Goal: Transaction & Acquisition: Book appointment/travel/reservation

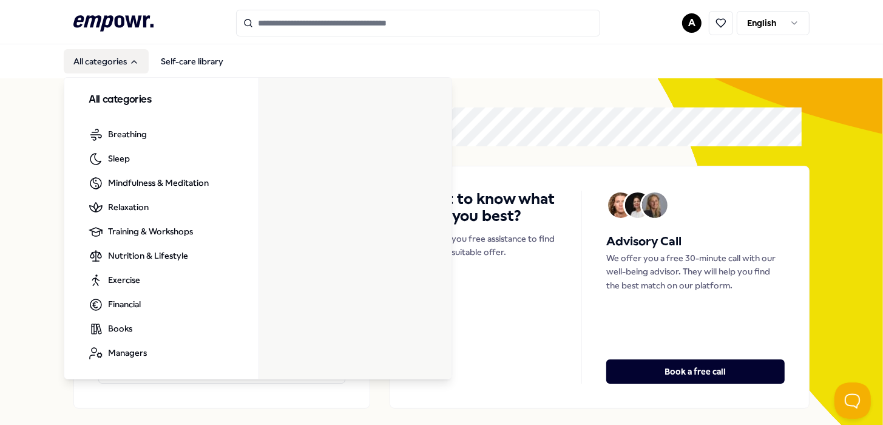
click at [113, 55] on button "All categories" at bounding box center [106, 61] width 85 height 24
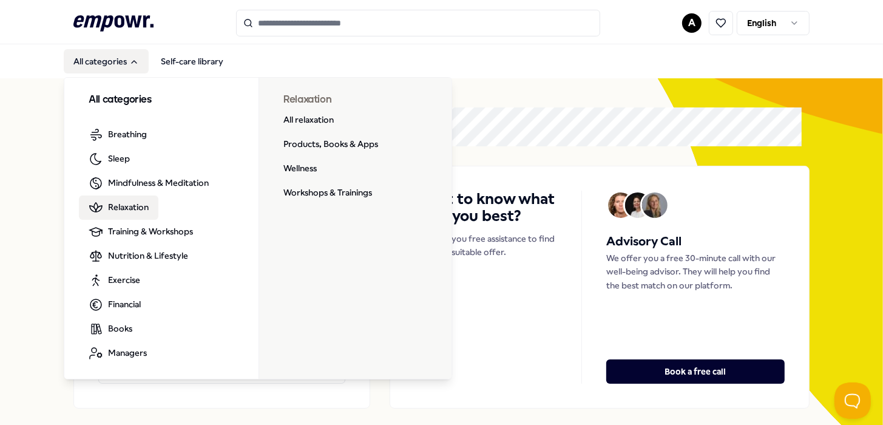
click at [141, 204] on span "Relaxation" at bounding box center [128, 206] width 41 height 13
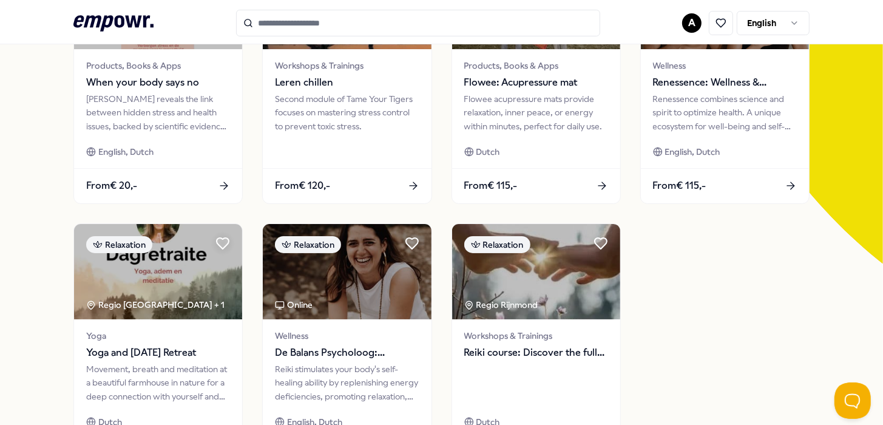
scroll to position [364, 0]
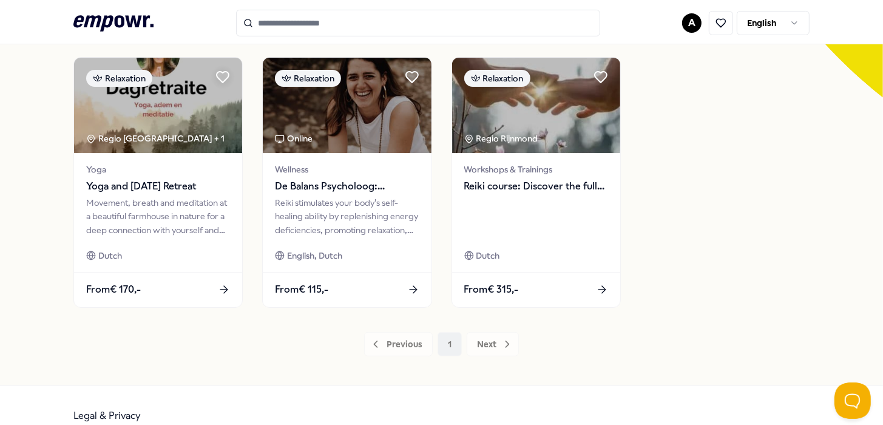
click at [489, 342] on div "Previous 1 Next" at bounding box center [441, 344] width 736 height 24
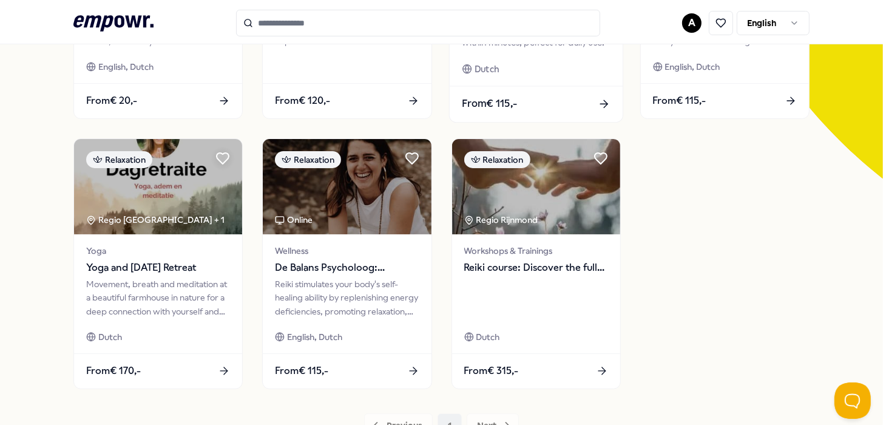
scroll to position [0, 0]
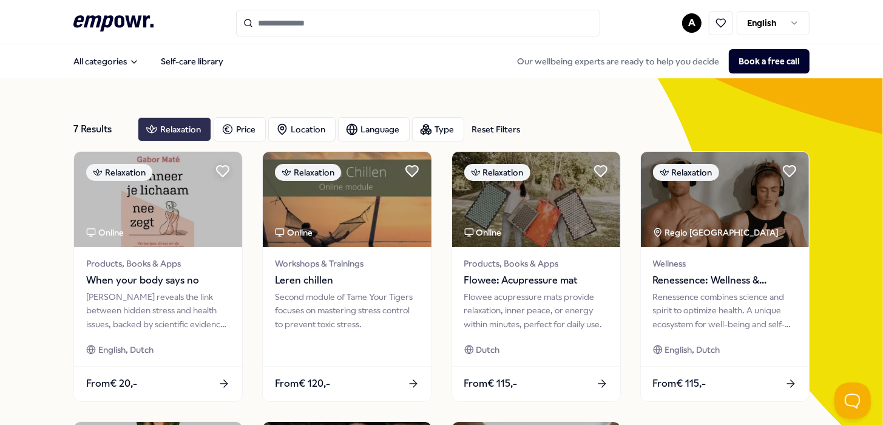
click at [167, 130] on div "Relaxation" at bounding box center [174, 129] width 73 height 24
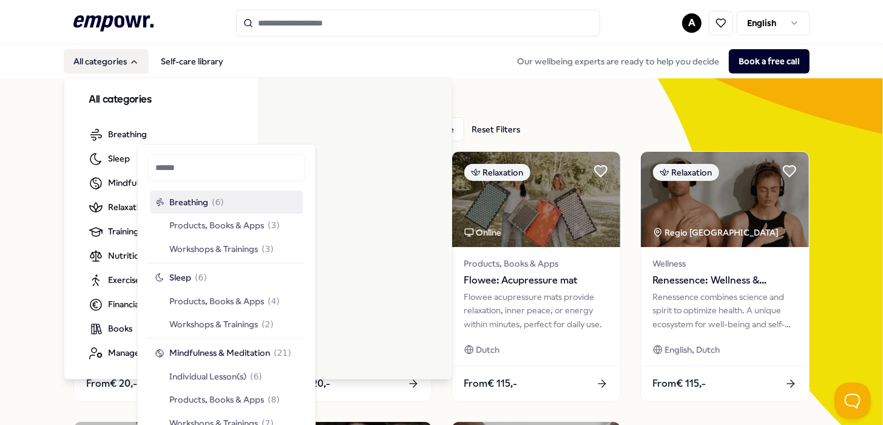
click at [126, 53] on button "All categories" at bounding box center [106, 61] width 85 height 24
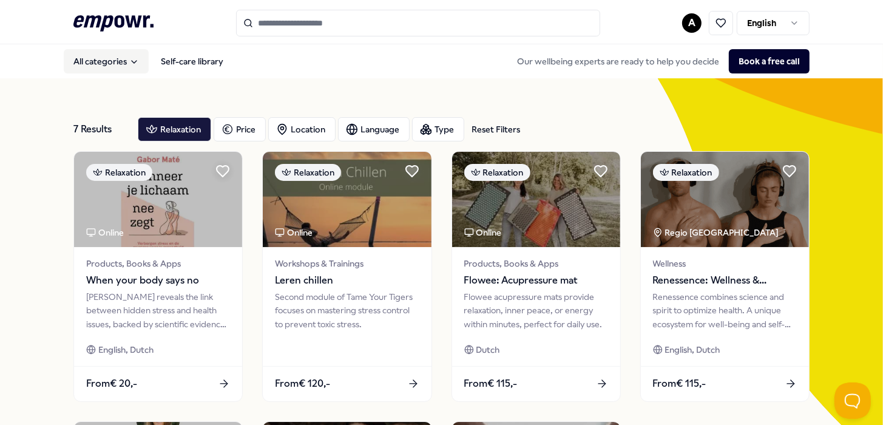
click at [127, 53] on button "All categories" at bounding box center [106, 61] width 85 height 24
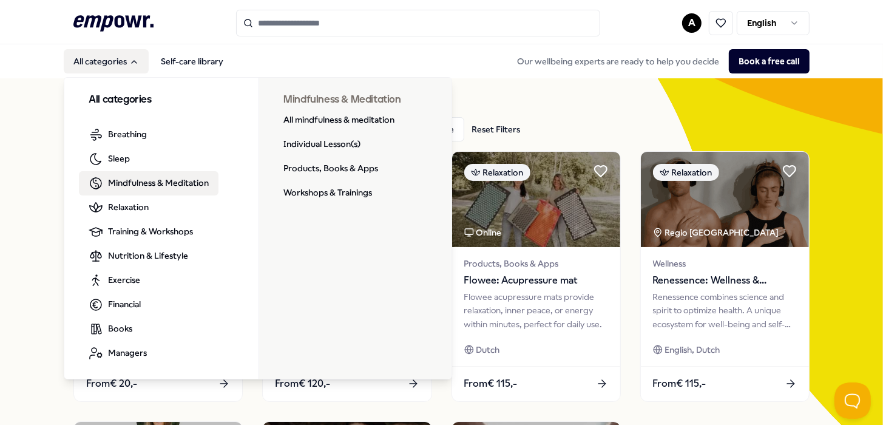
click at [163, 178] on span "Mindfulness & Meditation" at bounding box center [158, 182] width 101 height 13
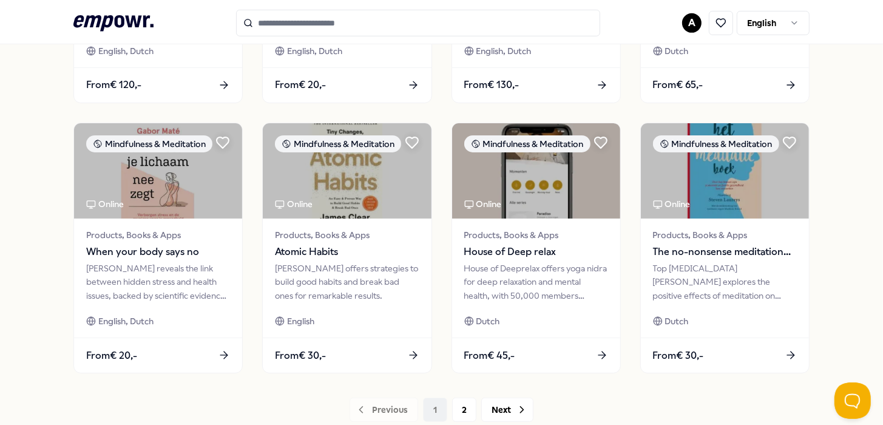
scroll to position [651, 0]
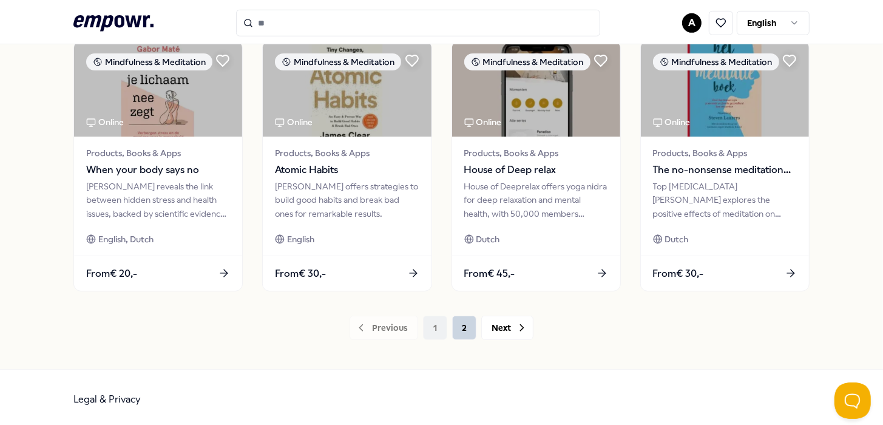
click at [452, 328] on button "2" at bounding box center [464, 328] width 24 height 24
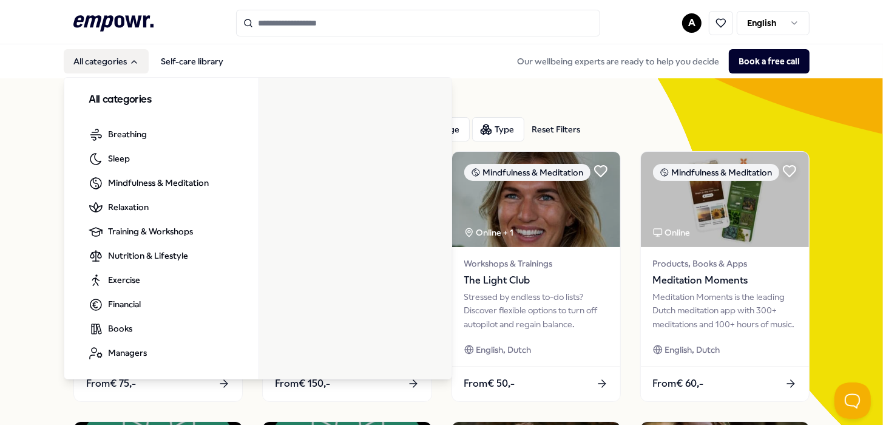
click at [136, 62] on icon "Main" at bounding box center [134, 62] width 10 height 10
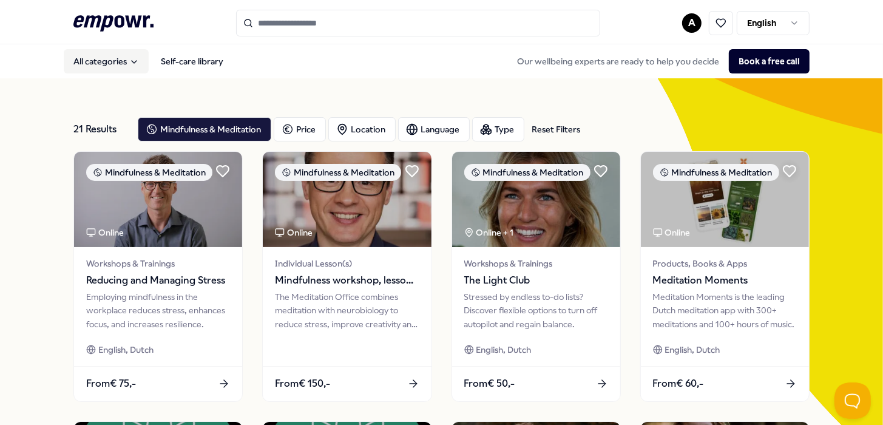
click at [136, 62] on icon "Main" at bounding box center [134, 62] width 10 height 10
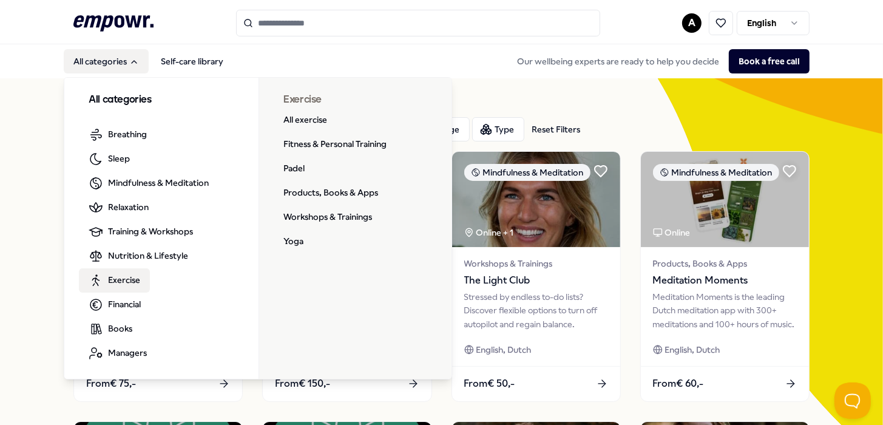
click at [130, 283] on span "Exercise" at bounding box center [124, 279] width 32 height 13
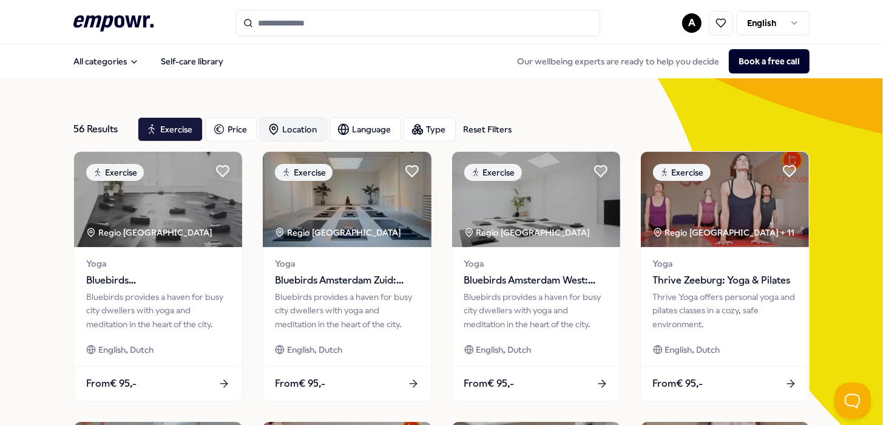
click at [294, 126] on div "Location" at bounding box center [293, 129] width 67 height 24
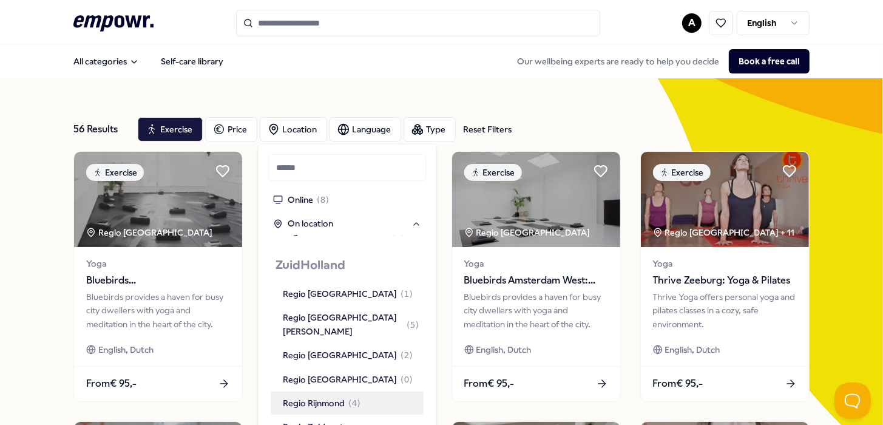
scroll to position [910, 0]
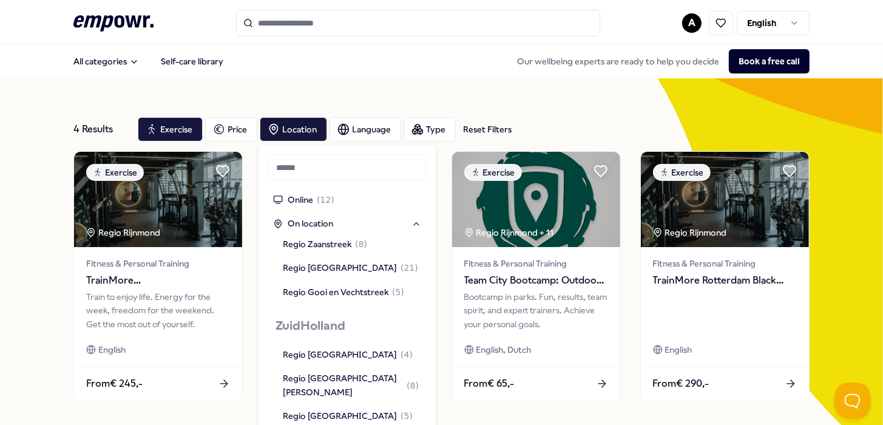
scroll to position [924, 0]
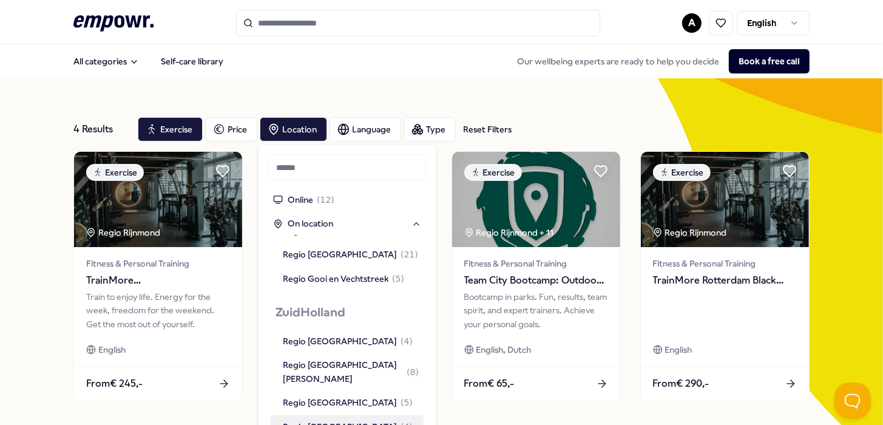
click at [13, 234] on div "4 Results Reset Filters Exercise Price Location Language Type Reset Filters Exe…" at bounding box center [441, 278] width 883 height 401
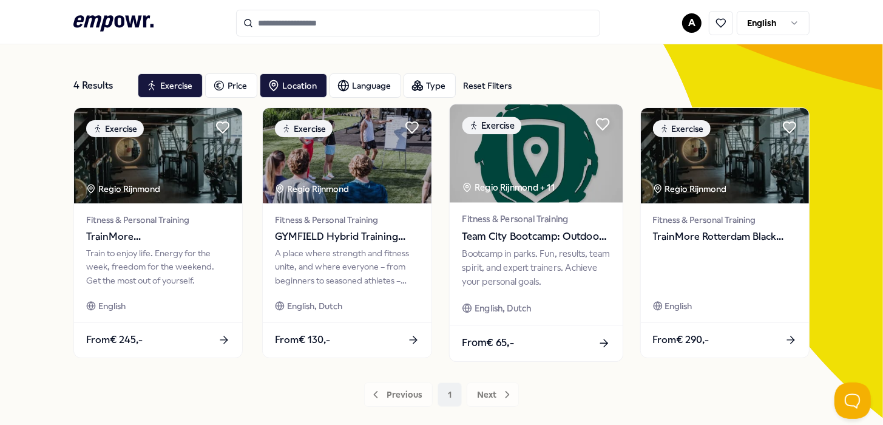
scroll to position [113, 0]
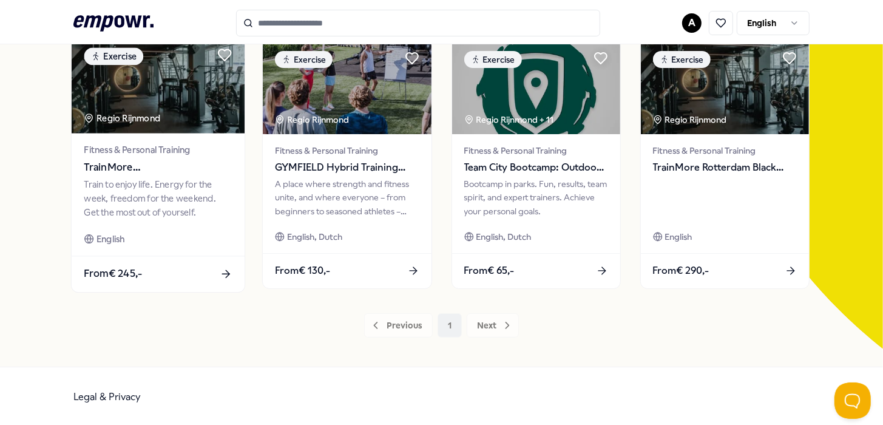
click at [211, 161] on span "TrainMore [GEOGRAPHIC_DATA]: Open Gym" at bounding box center [158, 168] width 148 height 16
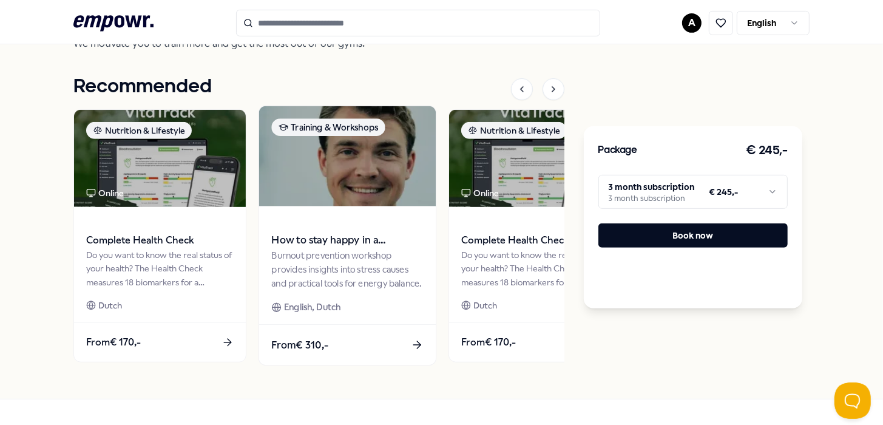
scroll to position [442, 0]
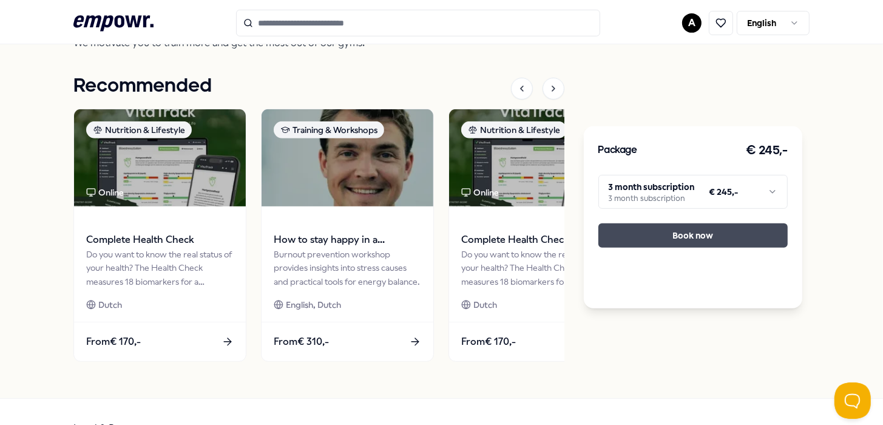
click at [652, 244] on button "Book now" at bounding box center [692, 235] width 189 height 24
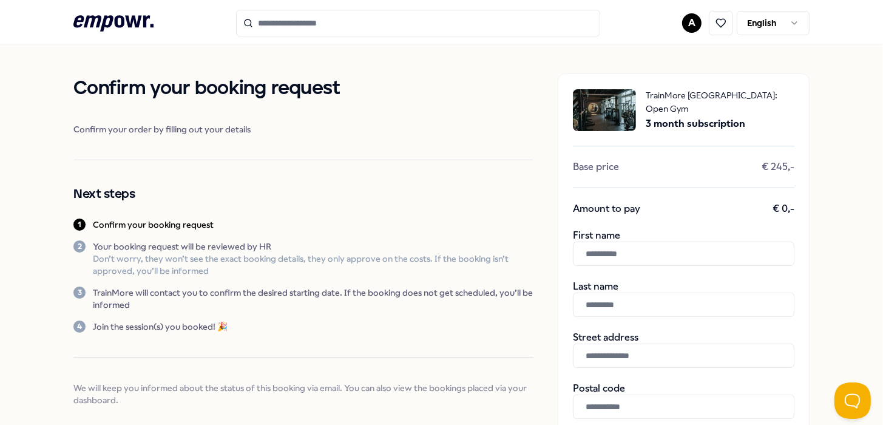
click at [129, 25] on icon at bounding box center [113, 23] width 80 height 16
